Goal: Task Accomplishment & Management: Manage account settings

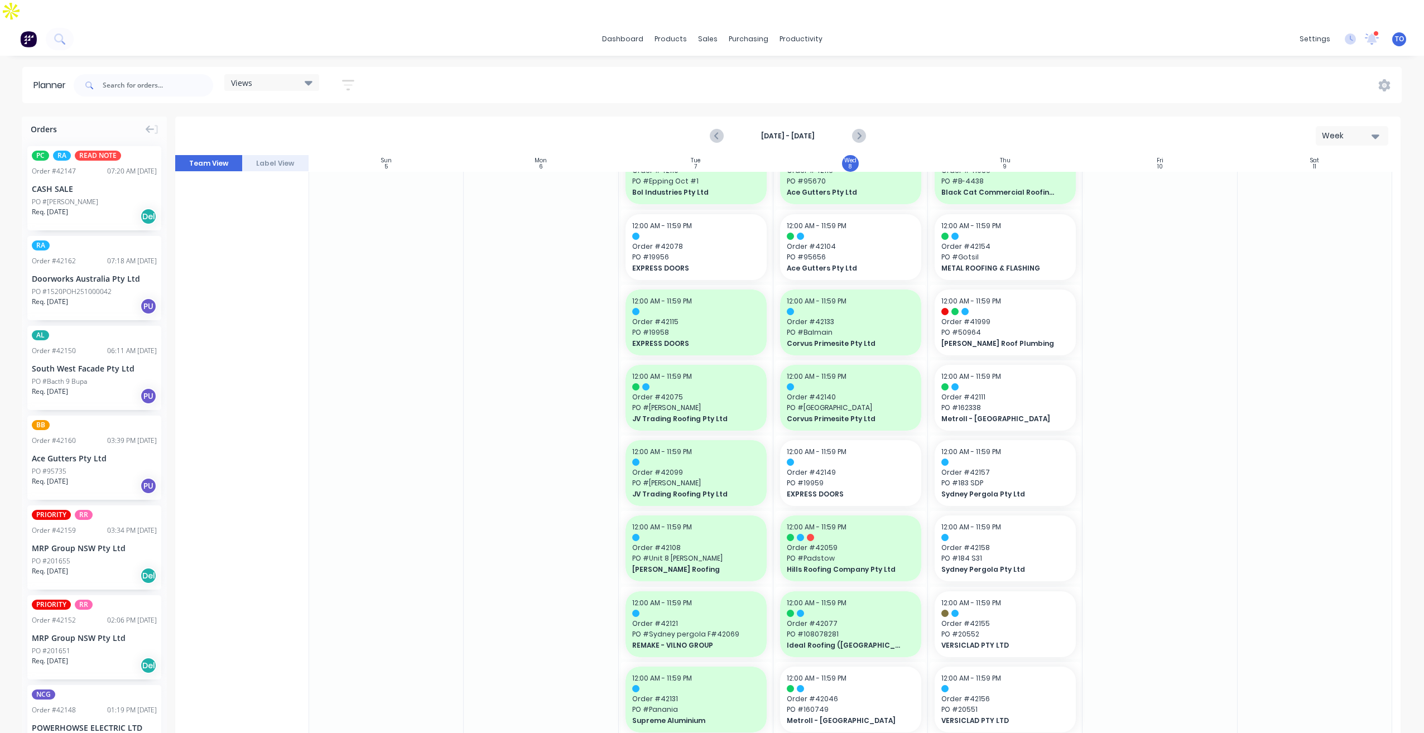
scroll to position [167, 0]
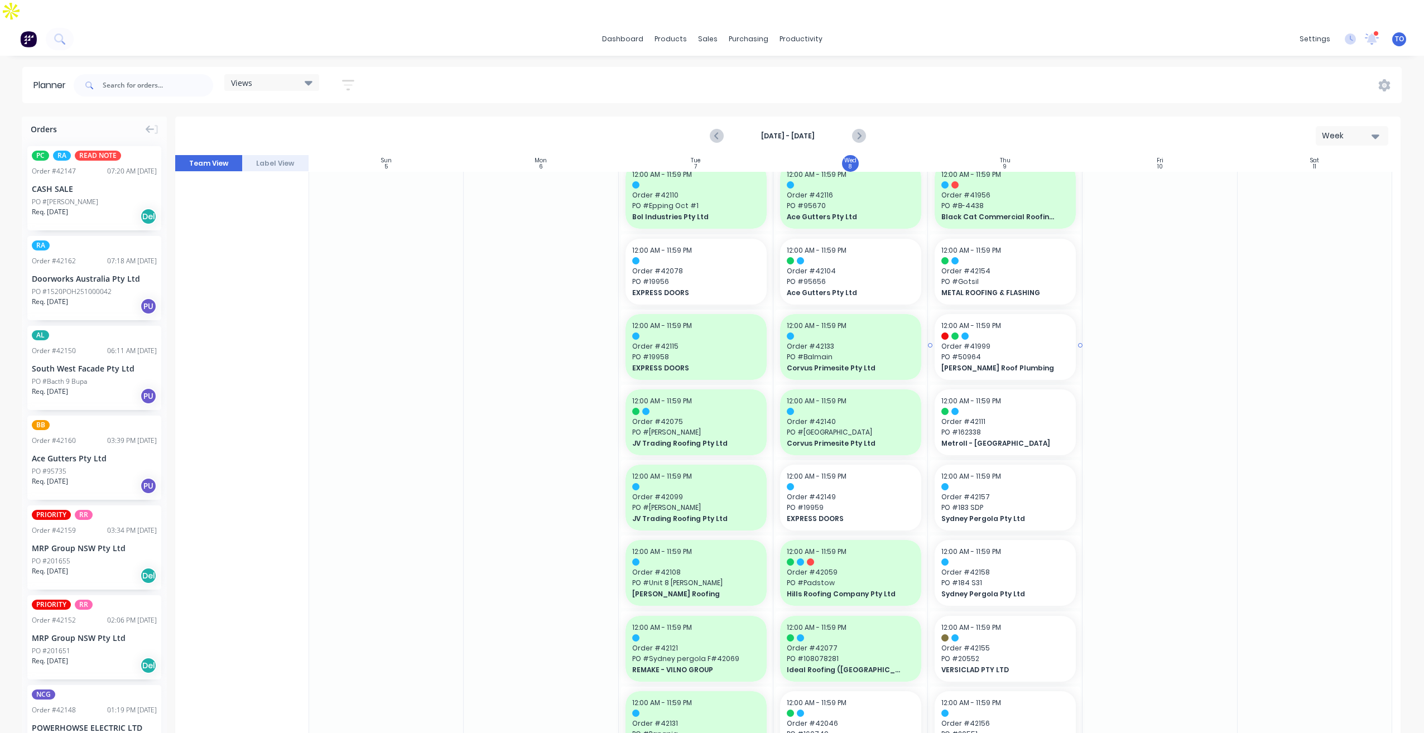
click at [1007, 363] on div "[PERSON_NAME] Roof Plumbing" at bounding box center [1005, 368] width 128 height 11
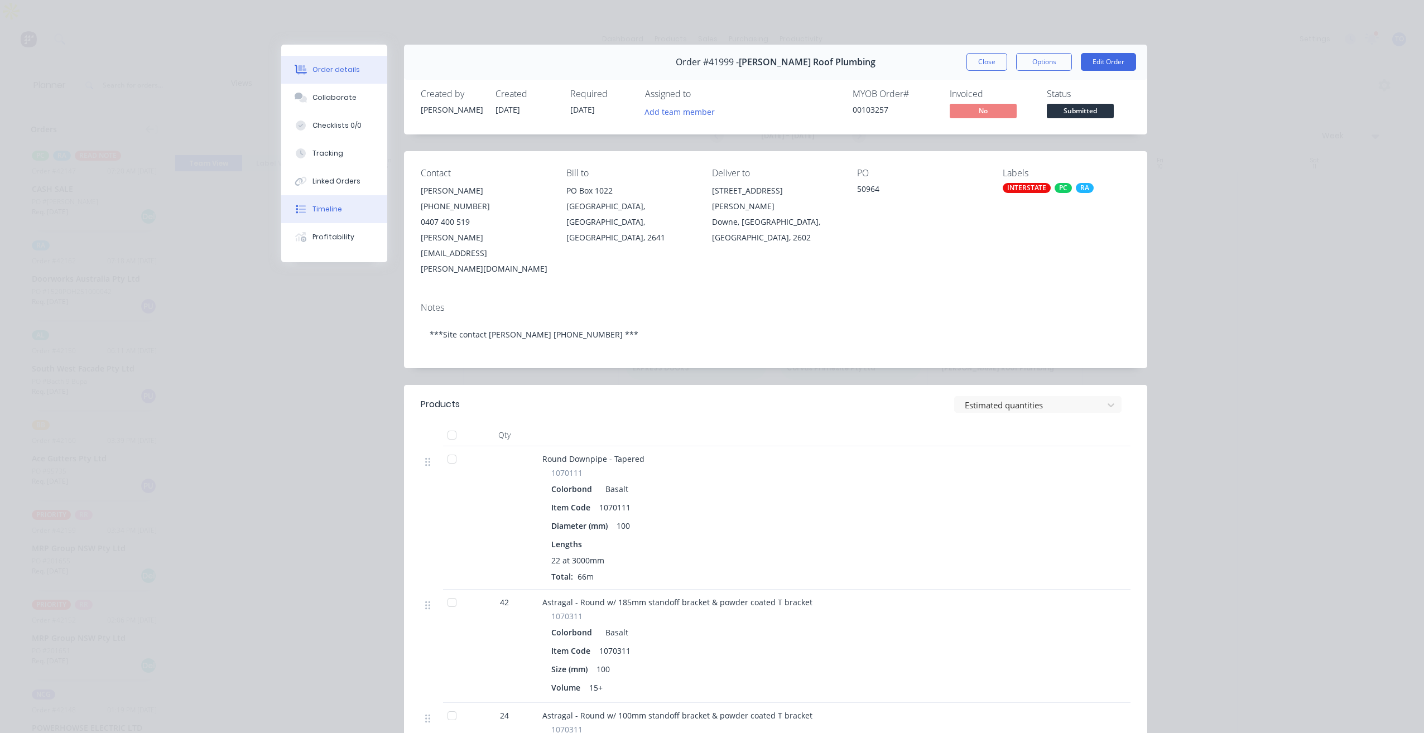
click at [324, 214] on button "Timeline" at bounding box center [334, 209] width 106 height 28
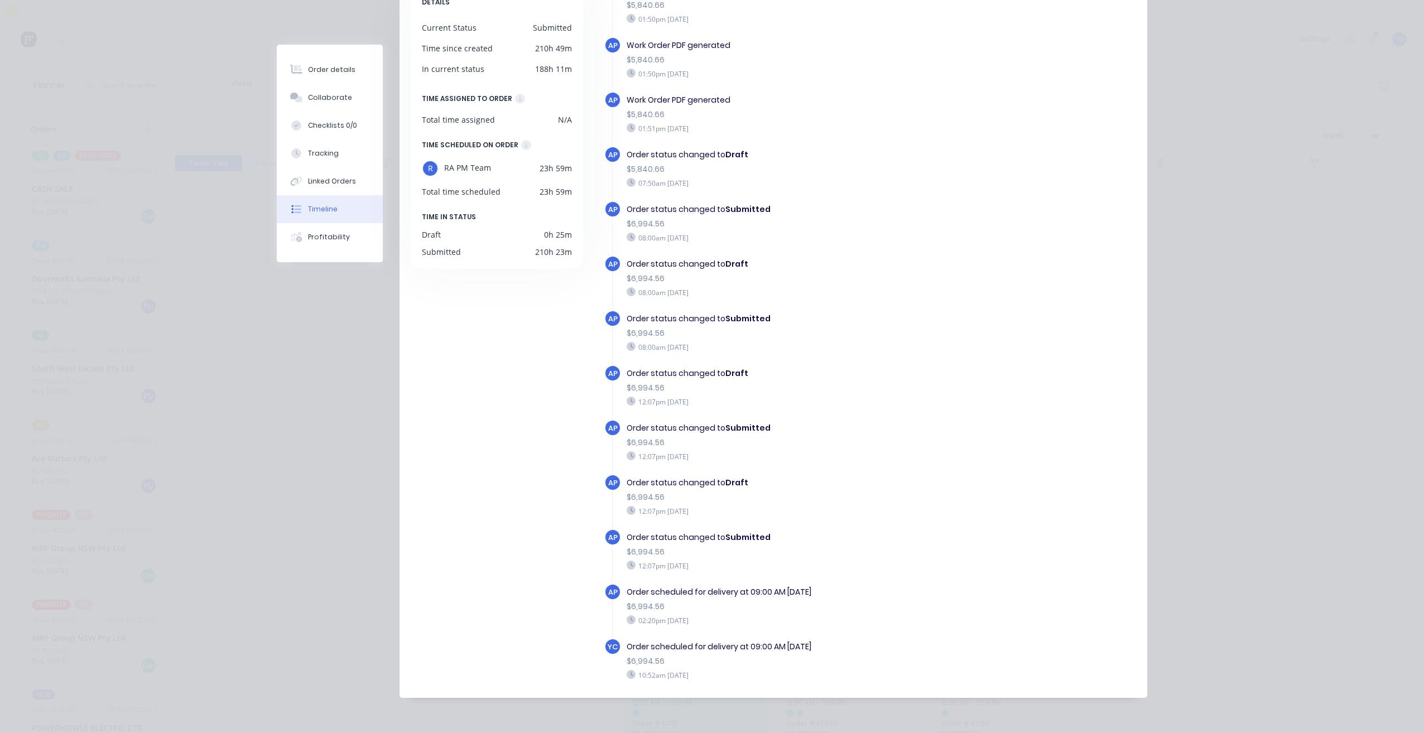
scroll to position [531, 0]
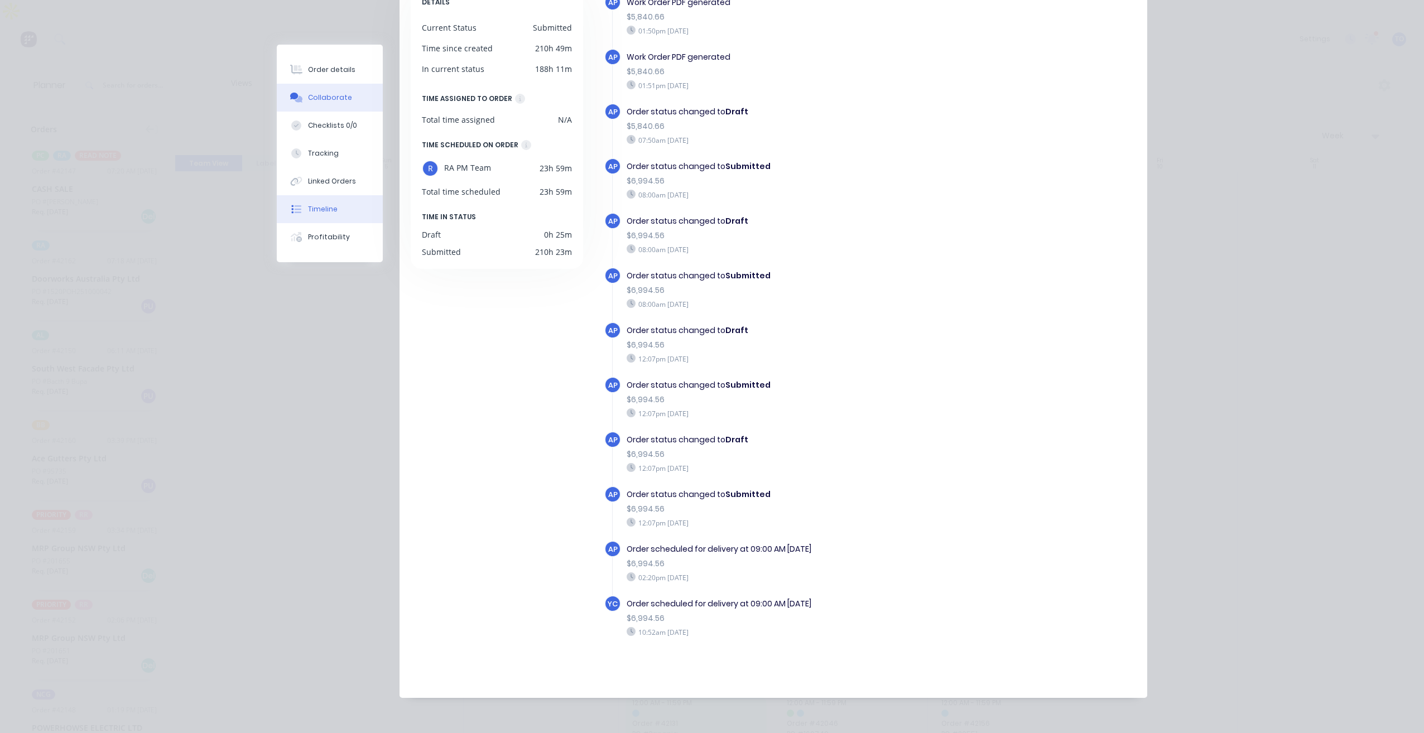
click at [335, 104] on button "Collaborate" at bounding box center [330, 98] width 106 height 28
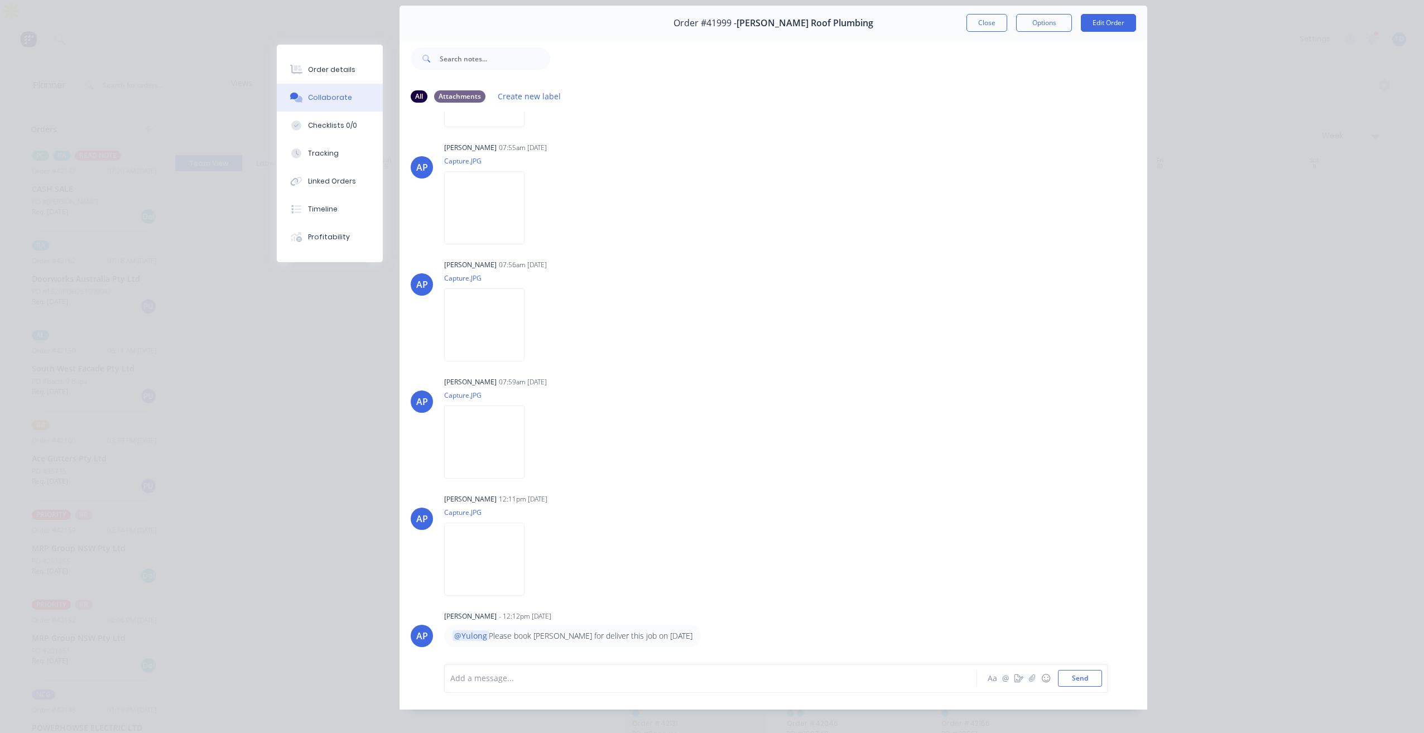
scroll to position [51, 0]
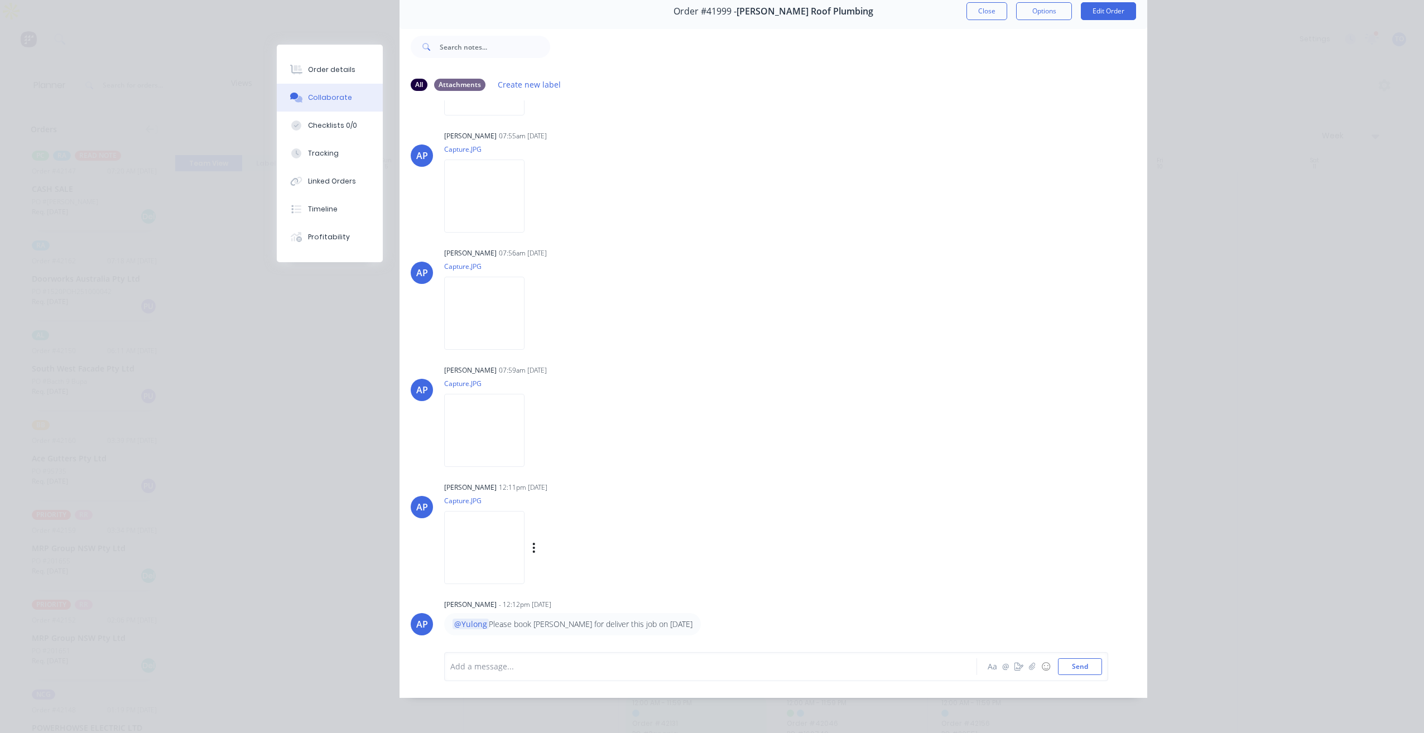
click at [525, 547] on img at bounding box center [484, 547] width 80 height 73
click at [497, 218] on img at bounding box center [484, 196] width 80 height 73
click at [509, 310] on img at bounding box center [484, 313] width 80 height 73
click at [517, 413] on img at bounding box center [484, 430] width 80 height 73
click at [525, 530] on img at bounding box center [484, 547] width 80 height 73
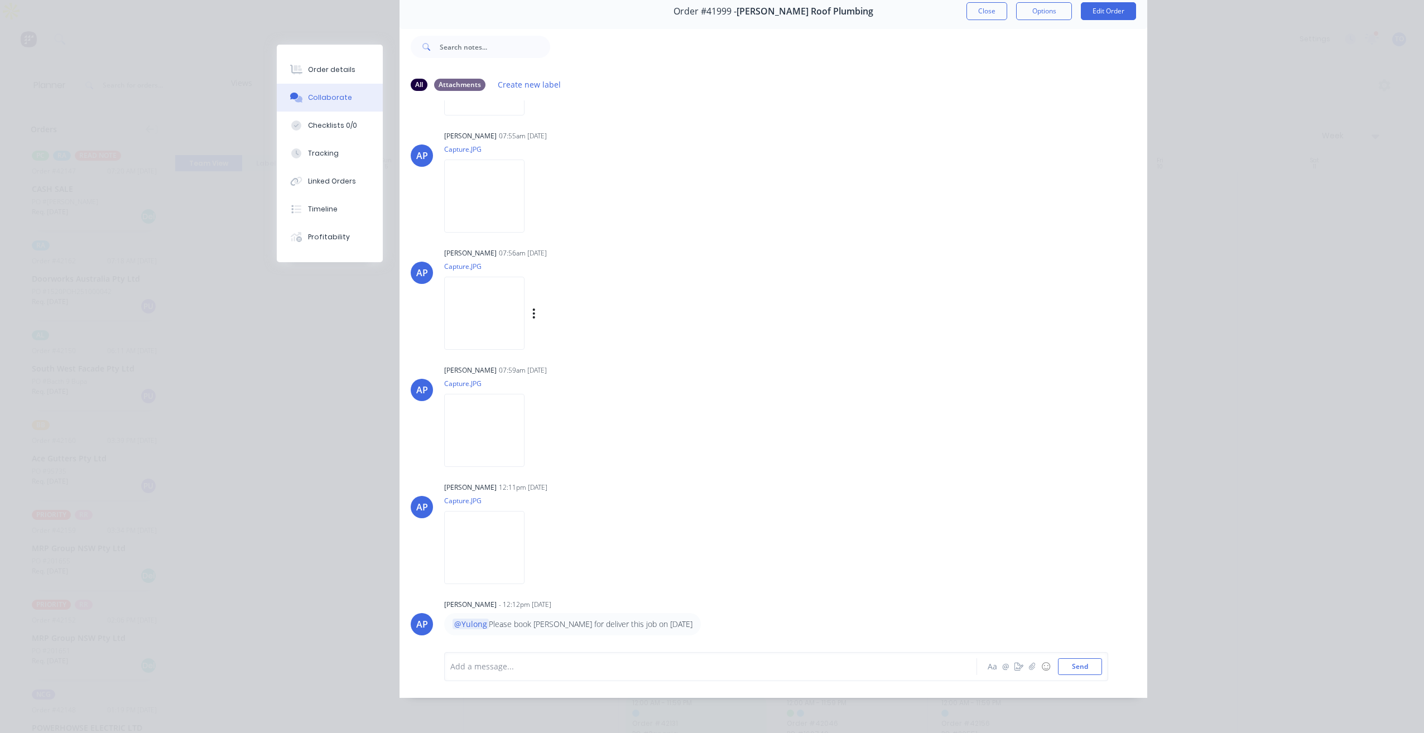
click at [521, 325] on img at bounding box center [484, 313] width 80 height 73
click at [525, 432] on img at bounding box center [484, 430] width 80 height 73
click at [330, 73] on div "Order details" at bounding box center [331, 70] width 47 height 10
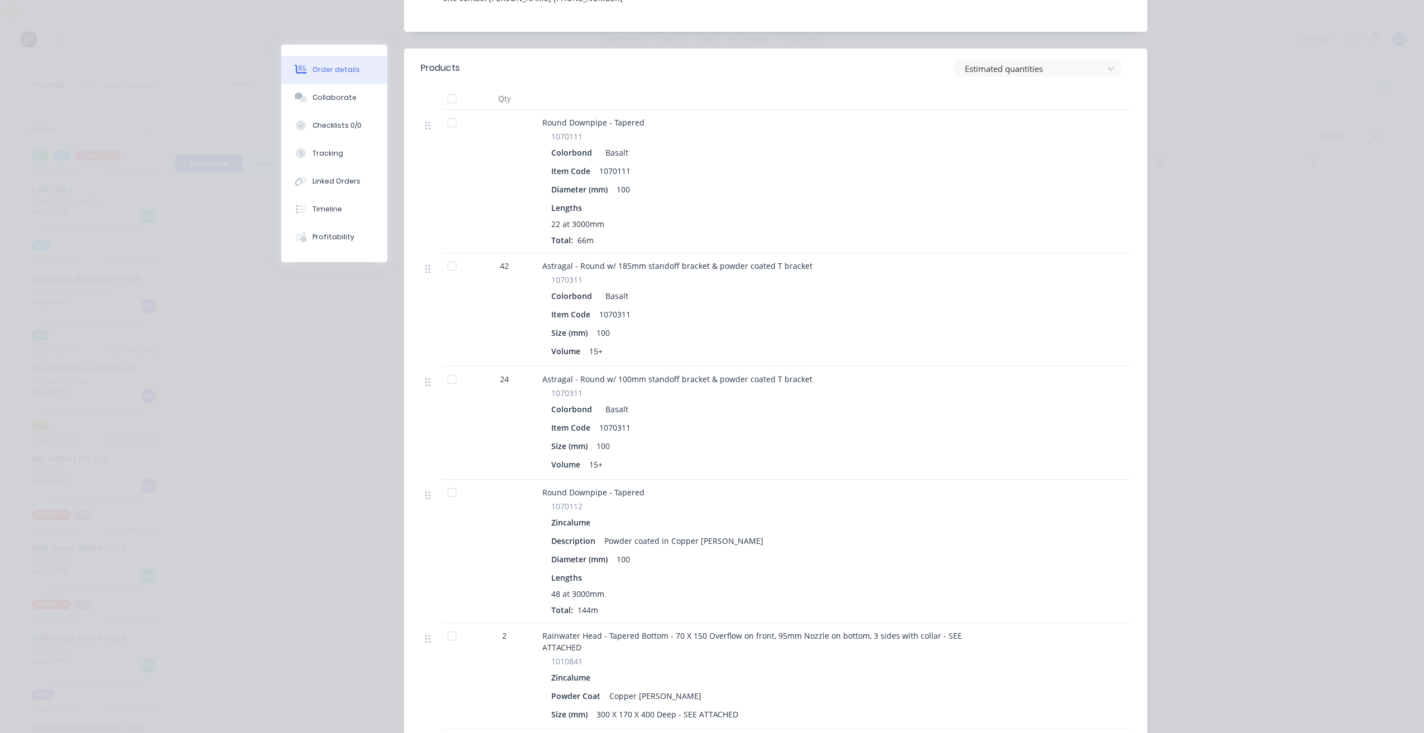
scroll to position [317, 0]
